Goal: Task Accomplishment & Management: Complete application form

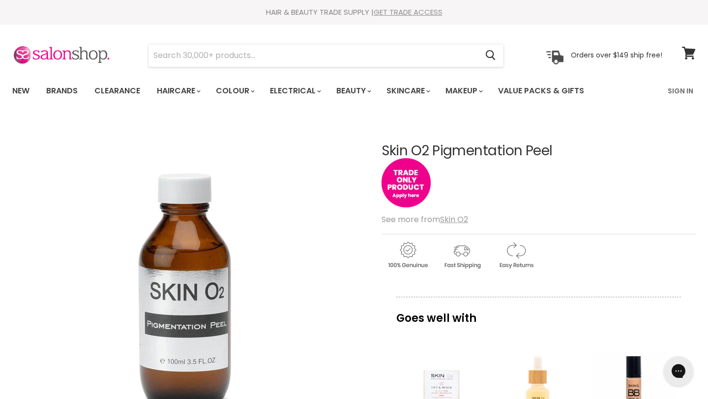
click at [425, 9] on link "GET TRADE ACCESS" at bounding box center [408, 12] width 69 height 10
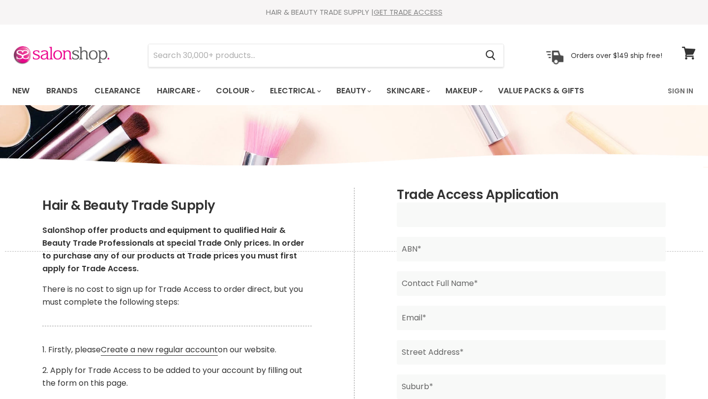
click at [547, 209] on input "Main content" at bounding box center [531, 215] width 268 height 25
click at [528, 266] on form "Business Name* ABN* Contact Full Name* Email* Street Address* Suburb* State*" at bounding box center [531, 402] width 268 height 398
click at [532, 258] on input "Main content" at bounding box center [531, 249] width 268 height 25
click at [530, 206] on input "Main content" at bounding box center [531, 215] width 268 height 25
type input "Slay Studio [GEOGRAPHIC_DATA]"
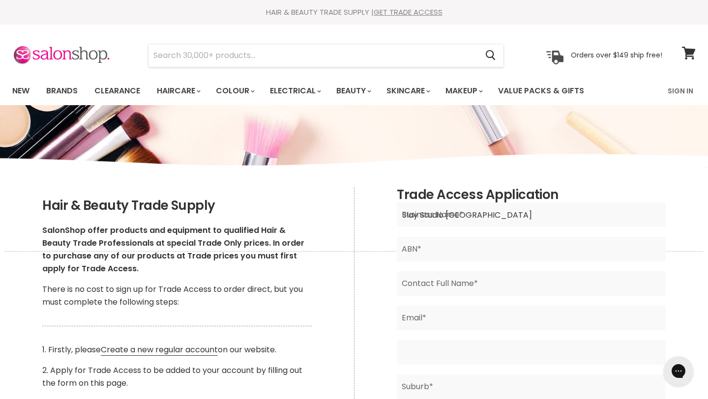
type input "3 CaraCara way [PERSON_NAME][GEOGRAPHIC_DATA]"
type input "[GEOGRAPHIC_DATA]"
type input "6063"
type input "[GEOGRAPHIC_DATA]"
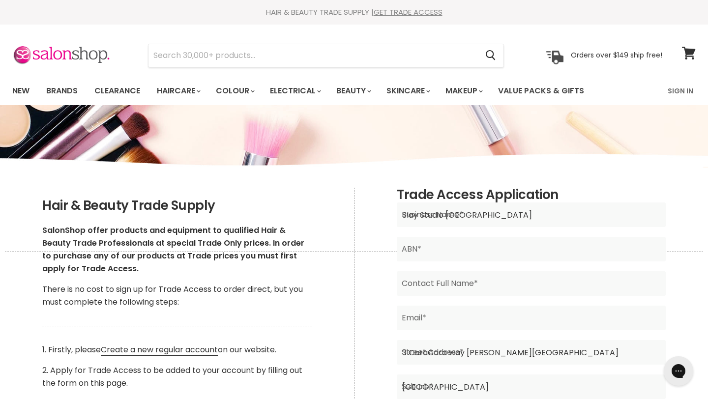
type input "0475737128"
click at [514, 246] on input "Main content" at bounding box center [531, 249] width 268 height 25
paste input "53982298425"
type input "53982298425"
click at [501, 293] on input "Main content" at bounding box center [531, 283] width 268 height 25
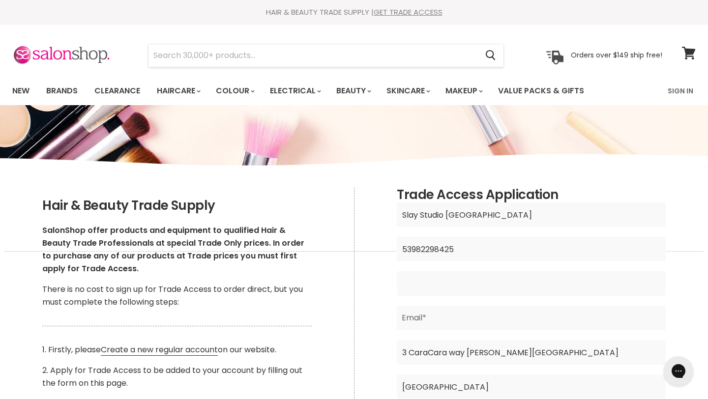
type input "[PERSON_NAME]"
click at [488, 324] on input "Main content" at bounding box center [531, 318] width 268 height 25
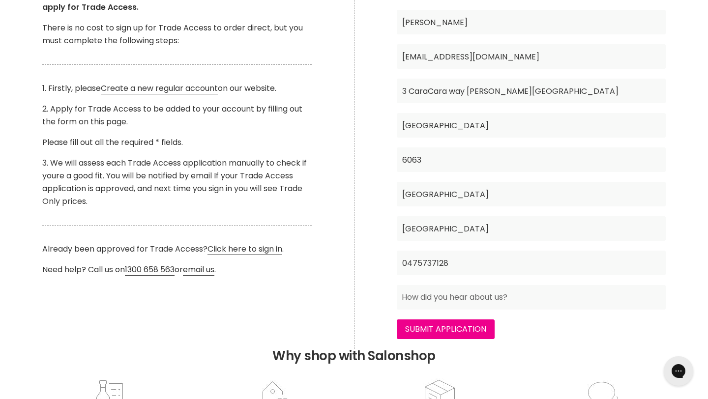
scroll to position [264, 0]
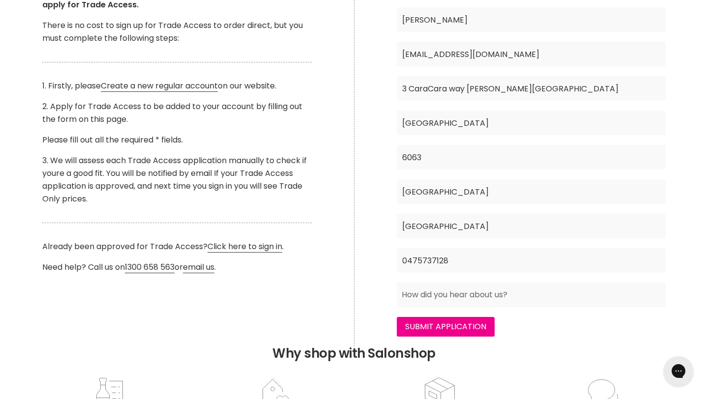
type input "[EMAIL_ADDRESS][DOMAIN_NAME]"
click at [483, 337] on form "Slay Studio Perth Business Name* 53982298425 ABN* [PERSON_NAME] Contact Full Na…" at bounding box center [531, 138] width 268 height 398
click at [482, 332] on input "Submit Application" at bounding box center [446, 327] width 98 height 20
type input "website"
click at [397, 317] on input "Submit Application" at bounding box center [446, 327] width 98 height 20
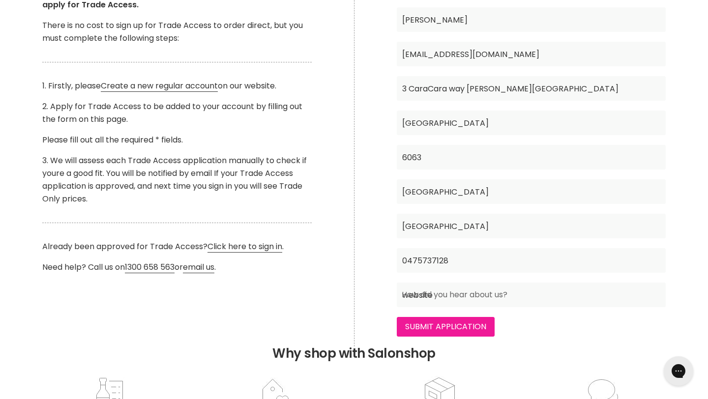
click at [463, 322] on input "Submit Application" at bounding box center [446, 327] width 98 height 20
